Goal: Check status: Check status

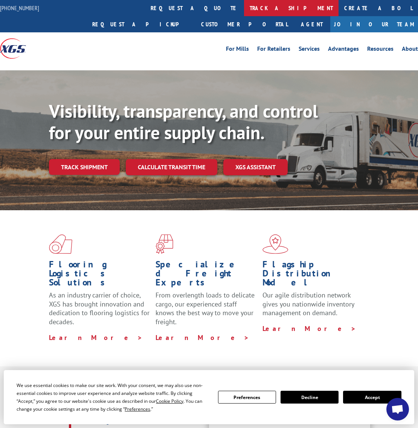
click at [244, 8] on link "track a shipment" at bounding box center [291, 8] width 94 height 16
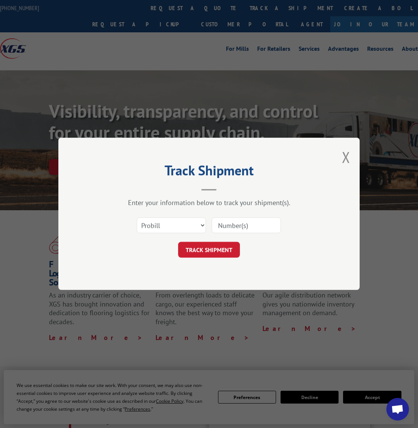
click at [234, 228] on input at bounding box center [246, 226] width 69 height 16
paste input "17666116"
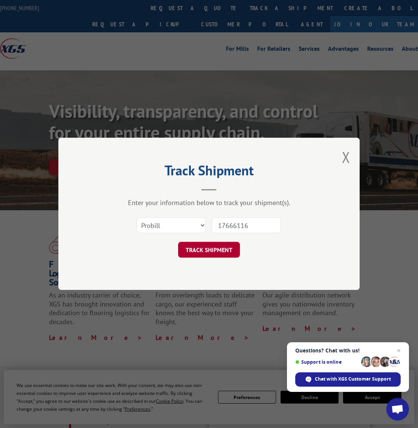
type input "17666116"
click at [221, 250] on button "TRACK SHIPMENT" at bounding box center [209, 250] width 62 height 16
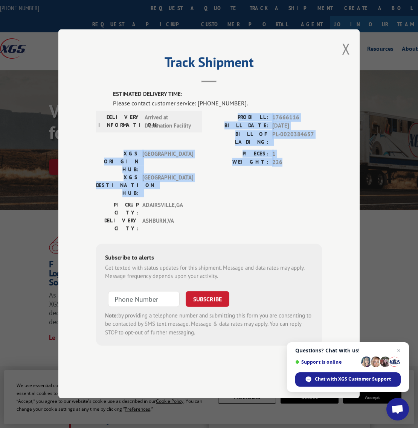
drag, startPoint x: 247, startPoint y: 139, endPoint x: 298, endPoint y: 185, distance: 68.8
click at [298, 185] on div "ESTIMATED DELIVERY TIME: Please contact customer service: [PHONE_NUMBER]. DELIV…" at bounding box center [209, 218] width 226 height 256
click at [298, 185] on div "PIECES: 1 WEIGHT: 226" at bounding box center [265, 175] width 113 height 51
drag, startPoint x: 288, startPoint y: 182, endPoint x: 248, endPoint y: 140, distance: 57.8
click at [248, 140] on div "ESTIMATED DELIVERY TIME: Please contact customer service: [PHONE_NUMBER]. DELIV…" at bounding box center [209, 218] width 226 height 256
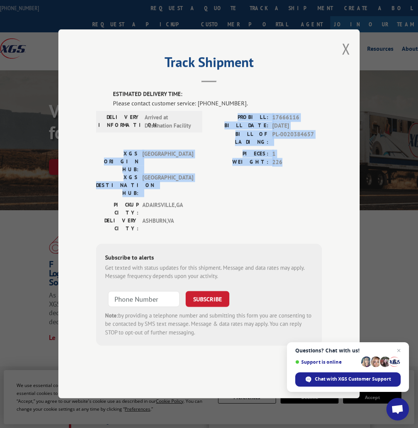
click at [247, 122] on label "PROBILL:" at bounding box center [238, 117] width 59 height 9
drag, startPoint x: 251, startPoint y: 140, endPoint x: 297, endPoint y: 183, distance: 62.9
click at [297, 183] on div "ESTIMATED DELIVERY TIME: Please contact customer service: [PHONE_NUMBER]. DELIV…" at bounding box center [209, 218] width 226 height 256
click at [297, 183] on div "PIECES: 1 WEIGHT: 226" at bounding box center [265, 175] width 113 height 51
drag, startPoint x: 286, startPoint y: 174, endPoint x: 245, endPoint y: 143, distance: 51.8
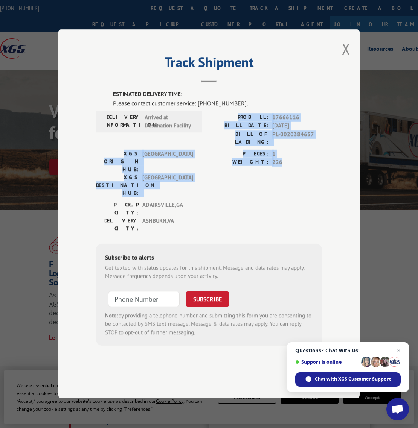
click at [245, 143] on div "ESTIMATED DELIVERY TIME: Please contact customer service: [PHONE_NUMBER]. DELIV…" at bounding box center [209, 218] width 226 height 256
click at [245, 122] on label "PROBILL:" at bounding box center [238, 117] width 59 height 9
drag, startPoint x: 246, startPoint y: 139, endPoint x: 292, endPoint y: 177, distance: 59.7
click at [292, 177] on div "ESTIMATED DELIVERY TIME: Please contact customer service: [PHONE_NUMBER]. DELIV…" at bounding box center [209, 218] width 226 height 256
click at [292, 167] on span "226" at bounding box center [297, 162] width 50 height 9
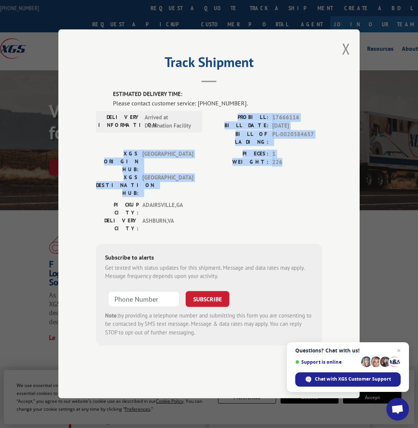
drag, startPoint x: 291, startPoint y: 178, endPoint x: 244, endPoint y: 135, distance: 64.0
click at [244, 135] on div "ESTIMATED DELIVERY TIME: Please contact customer service: [PHONE_NUMBER]. DELIV…" at bounding box center [209, 218] width 226 height 256
drag, startPoint x: 242, startPoint y: 140, endPoint x: 312, endPoint y: 184, distance: 82.6
click at [312, 184] on div "ESTIMATED DELIVERY TIME: Please contact customer service: [PHONE_NUMBER]. DELIV…" at bounding box center [209, 218] width 226 height 256
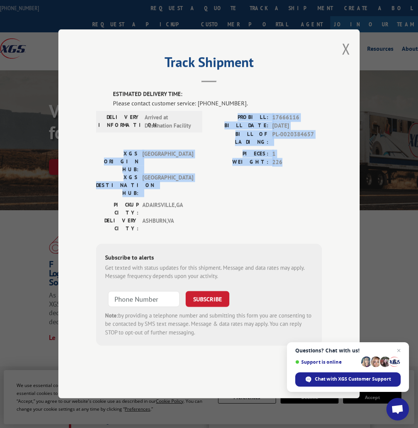
click at [312, 184] on div "PIECES: 1 WEIGHT: 226" at bounding box center [265, 175] width 113 height 51
drag, startPoint x: 300, startPoint y: 184, endPoint x: 241, endPoint y: 139, distance: 73.8
click at [241, 139] on div "ESTIMATED DELIVERY TIME: Please contact customer service: [PHONE_NUMBER]. DELIV…" at bounding box center [209, 218] width 226 height 256
click at [241, 122] on label "PROBILL:" at bounding box center [238, 117] width 59 height 9
drag, startPoint x: 244, startPoint y: 136, endPoint x: 292, endPoint y: 178, distance: 63.8
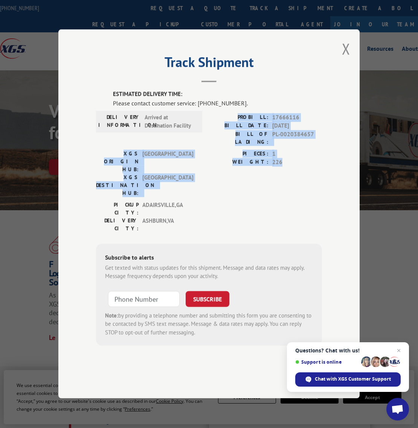
click at [292, 178] on div "ESTIMATED DELIVERY TIME: Please contact customer service: [PHONE_NUMBER]. DELIV…" at bounding box center [209, 218] width 226 height 256
click at [292, 167] on span "226" at bounding box center [297, 162] width 50 height 9
drag, startPoint x: 291, startPoint y: 180, endPoint x: 241, endPoint y: 136, distance: 65.9
click at [241, 136] on div "ESTIMATED DELIVERY TIME: Please contact customer service: [PHONE_NUMBER]. DELIV…" at bounding box center [209, 218] width 226 height 256
click at [241, 122] on label "PROBILL:" at bounding box center [238, 117] width 59 height 9
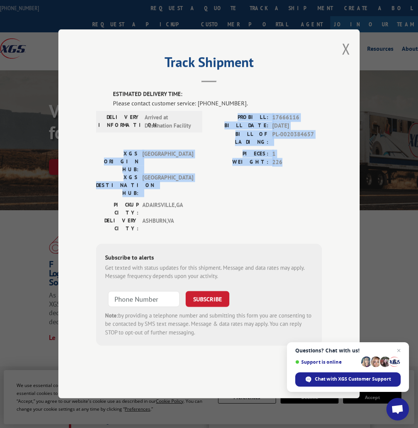
drag, startPoint x: 242, startPoint y: 137, endPoint x: 293, endPoint y: 182, distance: 67.5
click at [293, 182] on div "ESTIMATED DELIVERY TIME: Please contact customer service: [PHONE_NUMBER]. DELIV…" at bounding box center [209, 218] width 226 height 256
click at [293, 182] on div "PIECES: 1 WEIGHT: 226" at bounding box center [265, 175] width 113 height 51
drag, startPoint x: 291, startPoint y: 183, endPoint x: 247, endPoint y: 138, distance: 62.8
click at [247, 138] on div "ESTIMATED DELIVERY TIME: Please contact customer service: [PHONE_NUMBER]. DELIV…" at bounding box center [209, 218] width 226 height 256
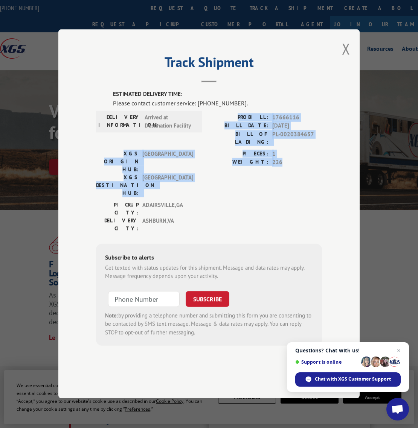
click at [247, 122] on label "PROBILL:" at bounding box center [238, 117] width 59 height 9
drag, startPoint x: 244, startPoint y: 139, endPoint x: 298, endPoint y: 180, distance: 68.7
click at [298, 180] on div "ESTIMATED DELIVERY TIME: Please contact customer service: [PHONE_NUMBER]. DELIV…" at bounding box center [209, 218] width 226 height 256
click at [298, 167] on span "226" at bounding box center [297, 162] width 50 height 9
drag, startPoint x: 293, startPoint y: 181, endPoint x: 244, endPoint y: 138, distance: 65.4
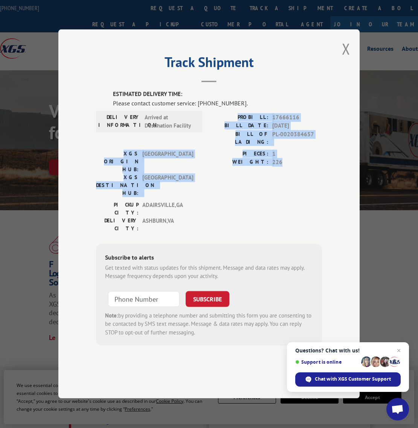
click at [244, 138] on div "ESTIMATED DELIVERY TIME: Please contact customer service: [PHONE_NUMBER]. DELIV…" at bounding box center [209, 218] width 226 height 256
click at [244, 122] on label "PROBILL:" at bounding box center [238, 117] width 59 height 9
